Goal: Task Accomplishment & Management: Manage account settings

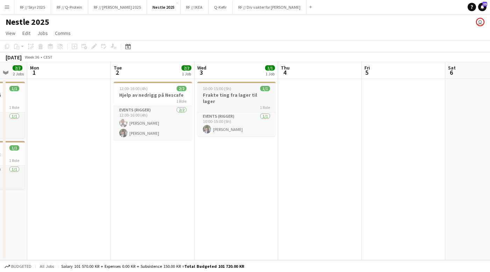
scroll to position [0, 251]
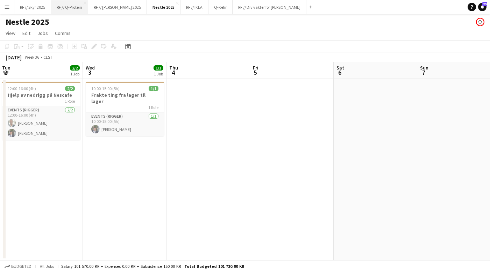
click at [72, 7] on button "RF // Q-Protein Close" at bounding box center [69, 7] width 37 height 14
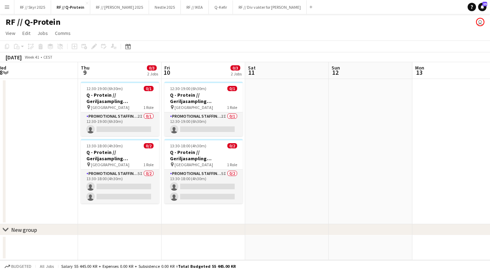
scroll to position [0, 144]
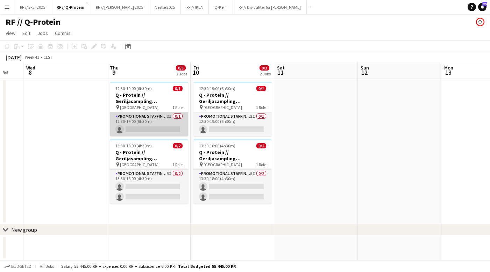
click at [133, 126] on app-card-role "Promotional Staffing (Brand Ambassadors) 2I 0/1 12:30-19:00 (6h30m) single-neut…" at bounding box center [149, 125] width 78 height 24
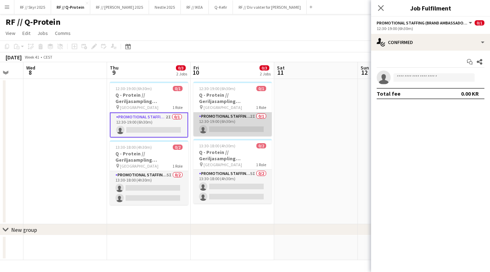
click at [251, 125] on app-card-role "Promotional Staffing (Brand Ambassadors) 2I 0/1 12:30-19:00 (6h30m) single-neut…" at bounding box center [232, 125] width 78 height 24
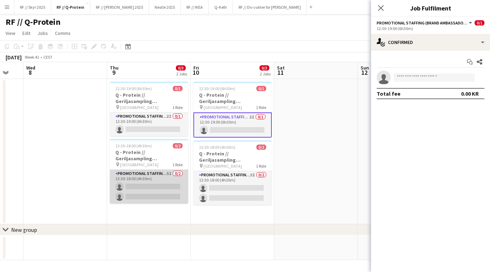
click at [168, 183] on app-card-role "Promotional Staffing (Brand Ambassadors) 5I 0/2 13:30-18:00 (4h30m) single-neut…" at bounding box center [149, 187] width 78 height 34
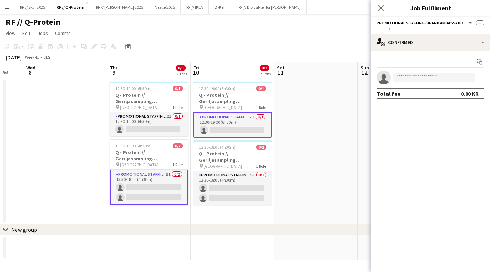
click at [274, 183] on app-date-cell at bounding box center [316, 151] width 84 height 145
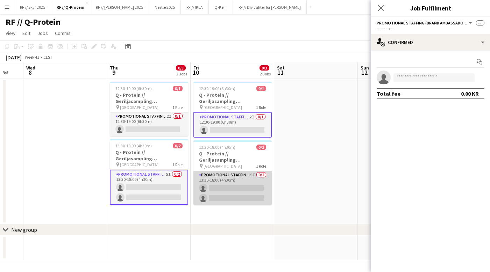
click at [242, 186] on app-card-role "Promotional Staffing (Brand Ambassadors) 5I 0/2 13:30-18:00 (4h30m) single-neut…" at bounding box center [232, 188] width 78 height 34
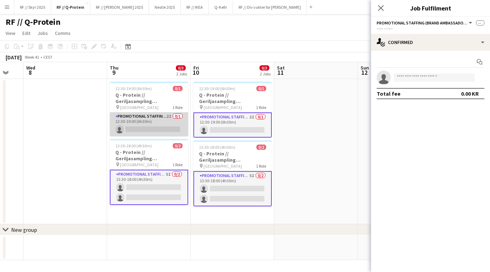
click at [164, 122] on app-card-role "Promotional Staffing (Brand Ambassadors) 2I 0/1 12:30-19:00 (6h30m) single-neut…" at bounding box center [149, 125] width 78 height 24
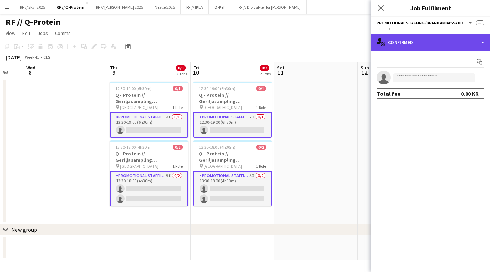
click at [422, 39] on div "single-neutral-actions-check-2 Confirmed" at bounding box center [430, 42] width 119 height 17
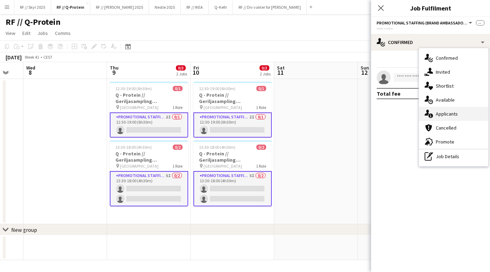
click at [440, 115] on span "Applicants" at bounding box center [446, 114] width 22 height 6
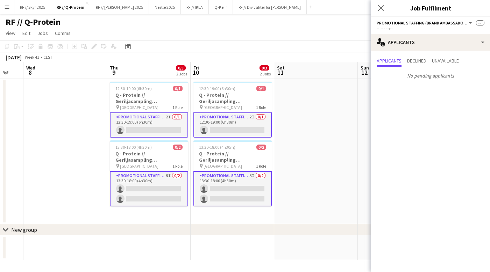
click at [350, 117] on app-date-cell at bounding box center [316, 151] width 84 height 145
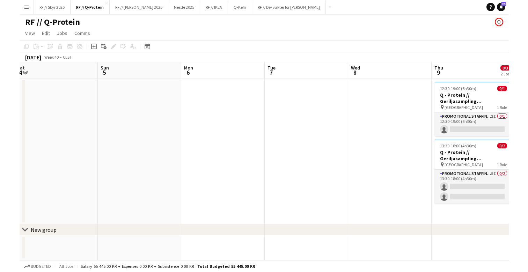
scroll to position [0, 173]
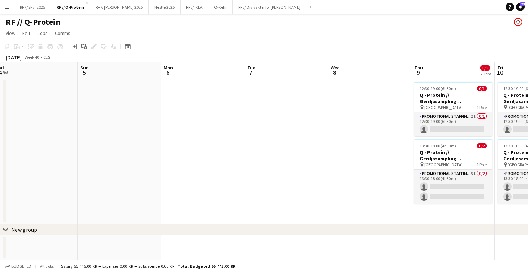
click at [273, 125] on app-date-cell at bounding box center [287, 151] width 84 height 145
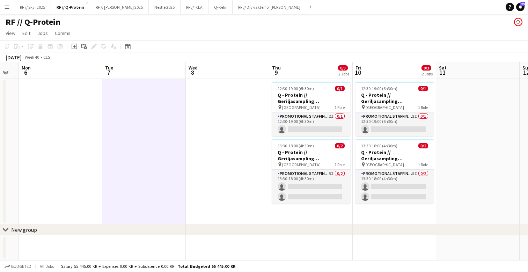
scroll to position [0, 316]
click at [185, 133] on app-date-cell at bounding box center [144, 151] width 84 height 145
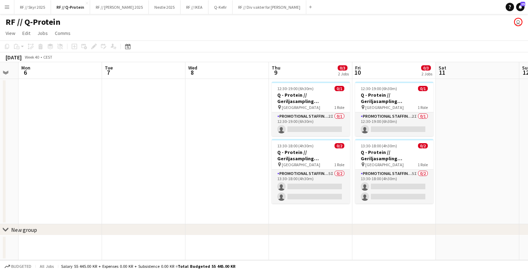
click at [139, 121] on app-date-cell at bounding box center [144, 151] width 84 height 145
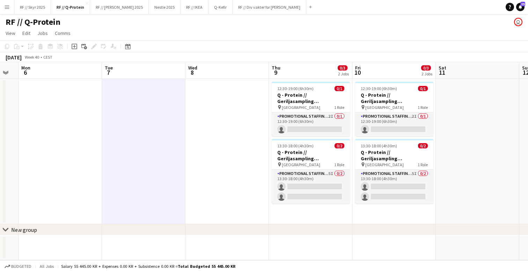
click at [232, 129] on app-date-cell at bounding box center [228, 151] width 84 height 145
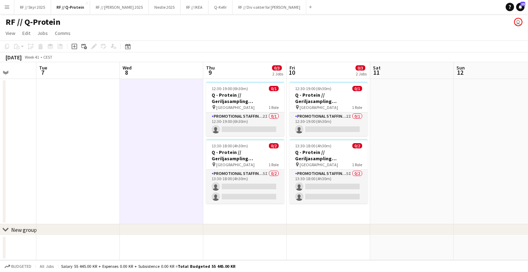
scroll to position [0, 215]
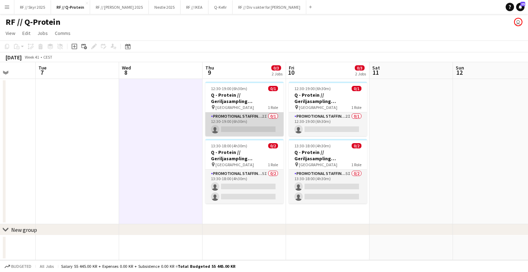
click at [233, 115] on app-card-role "Promotional Staffing (Brand Ambassadors) 2I 0/1 12:30-19:00 (6h30m) single-neut…" at bounding box center [244, 125] width 78 height 24
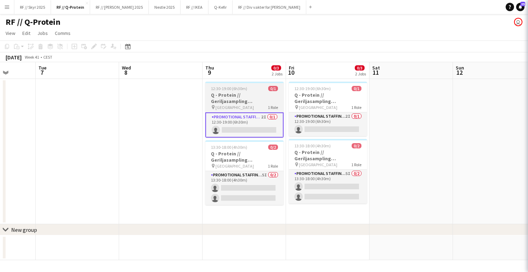
click at [253, 96] on h3 "Q - Protein // Geriljasampling [GEOGRAPHIC_DATA]" at bounding box center [244, 98] width 78 height 13
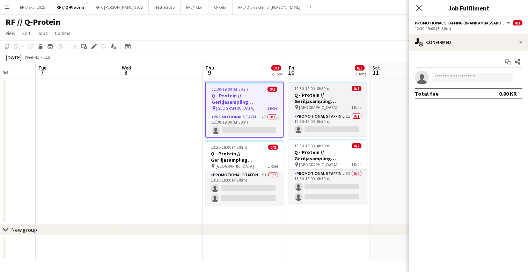
click at [338, 97] on h3 "Q - Protein // Geriljasampling [GEOGRAPHIC_DATA]" at bounding box center [328, 98] width 78 height 13
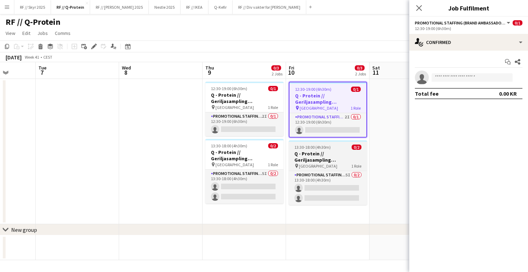
click at [310, 147] on span "13:30-18:00 (4h30m)" at bounding box center [313, 147] width 36 height 5
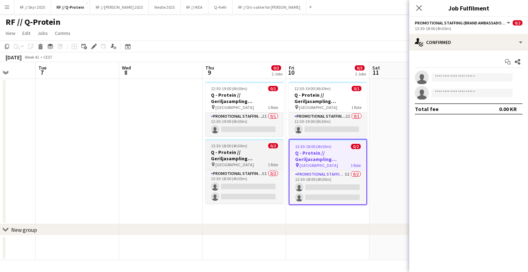
click at [265, 153] on h3 "Q - Protein // Geriljasampling [GEOGRAPHIC_DATA]" at bounding box center [244, 155] width 78 height 13
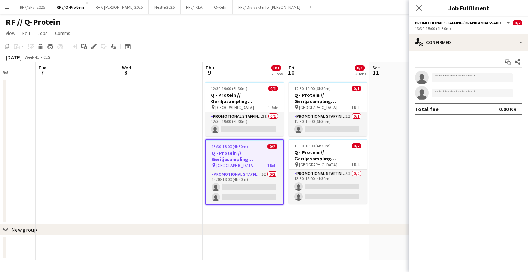
click at [154, 136] on app-date-cell at bounding box center [161, 151] width 84 height 145
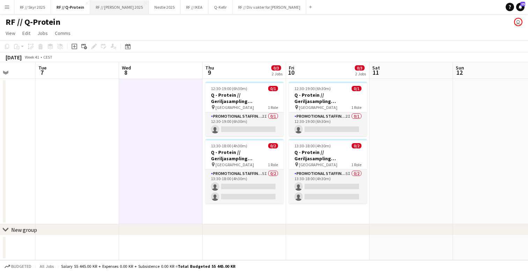
click at [123, 10] on button "RF // [PERSON_NAME] 2025 Close" at bounding box center [119, 7] width 59 height 14
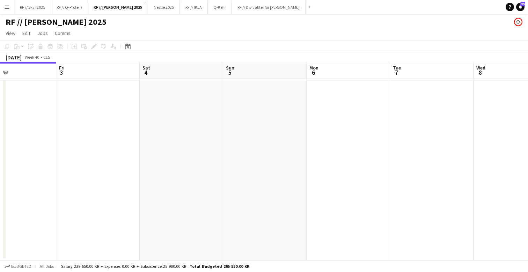
scroll to position [0, 287]
click at [70, 8] on button "RF // Q-Protein Close" at bounding box center [69, 7] width 37 height 14
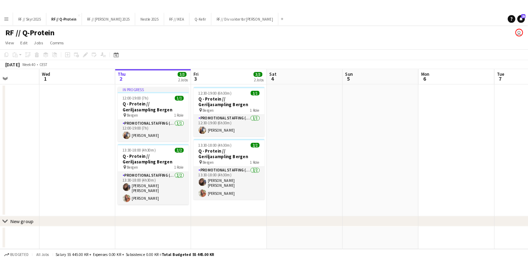
scroll to position [0, 191]
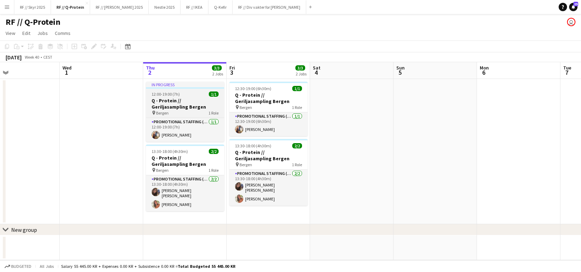
click at [179, 93] on span "12:00-19:00 (7h)" at bounding box center [166, 94] width 28 height 5
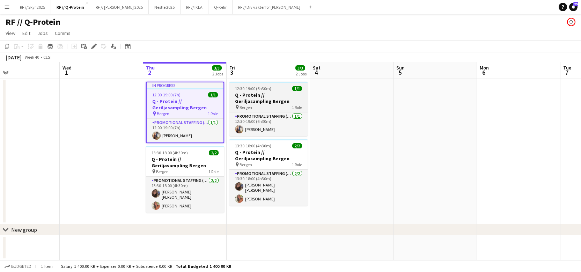
click at [254, 96] on h3 "Q - Protein // Geriljasampling Bergen" at bounding box center [269, 98] width 78 height 13
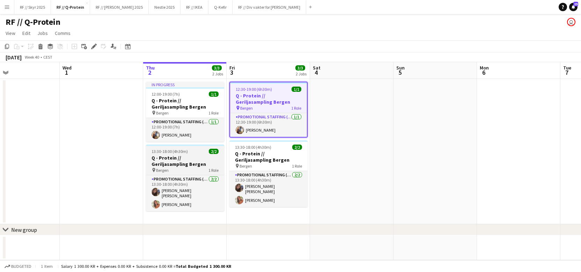
click at [162, 152] on span "13:30-18:00 (4h30m)" at bounding box center [170, 151] width 36 height 5
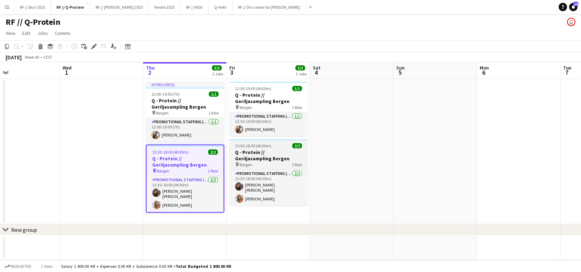
click at [267, 155] on h3 "Q - Protein // Geriljasampling Bergen" at bounding box center [269, 155] width 78 height 13
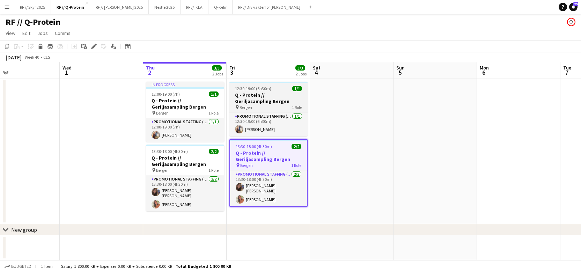
click at [255, 97] on h3 "Q - Protein // Geriljasampling Bergen" at bounding box center [269, 98] width 78 height 13
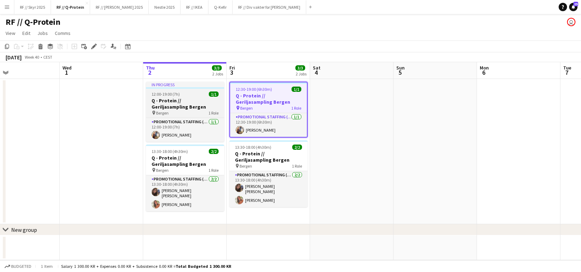
click at [174, 95] on span "12:00-19:00 (7h)" at bounding box center [166, 94] width 28 height 5
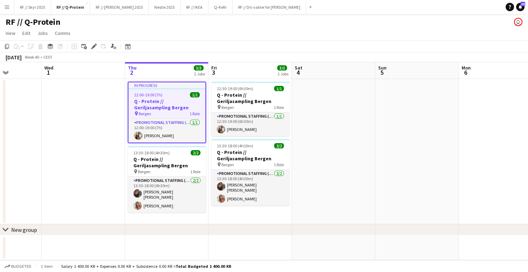
scroll to position [0, 210]
